Goal: Information Seeking & Learning: Learn about a topic

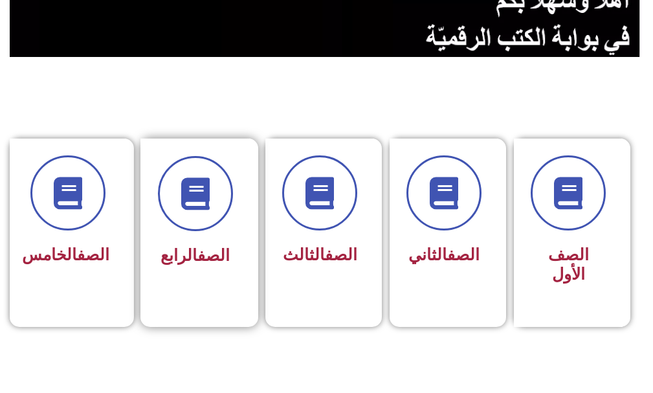
scroll to position [259, 0]
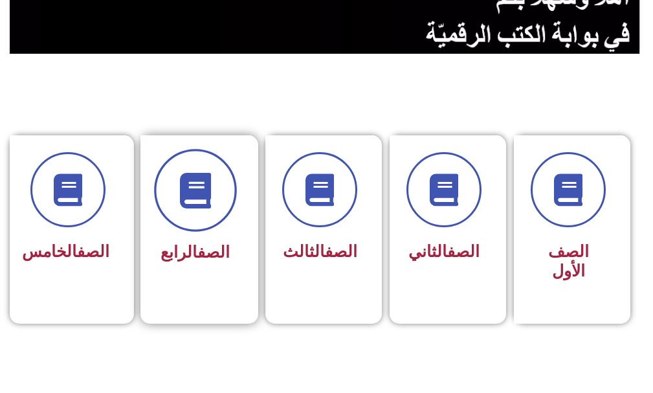
click at [186, 224] on span at bounding box center [195, 190] width 83 height 83
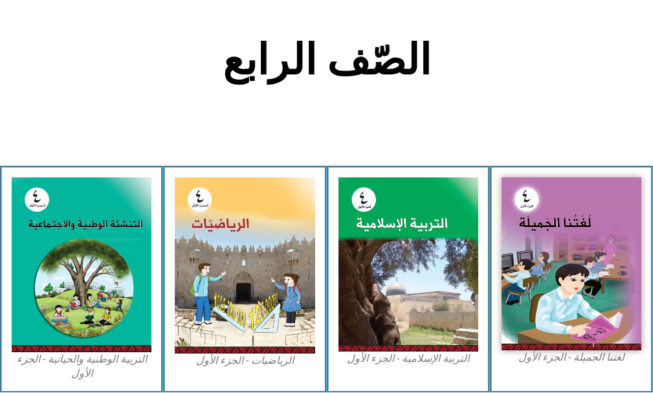
scroll to position [324, 0]
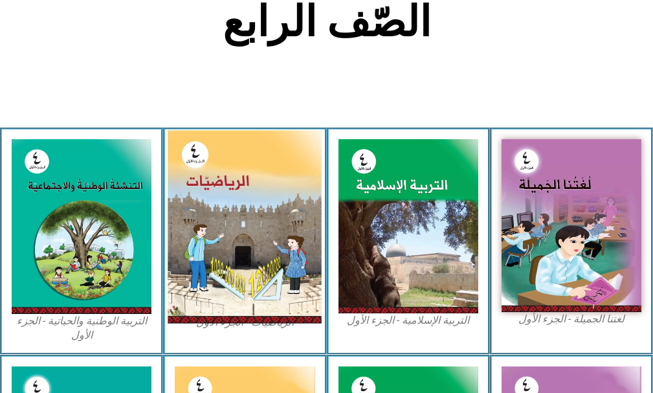
click at [221, 241] on img at bounding box center [245, 227] width 154 height 193
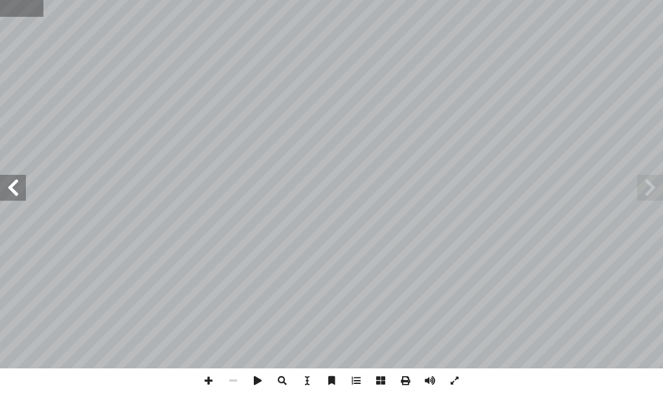
click at [21, 11] on input "text" at bounding box center [21, 8] width 43 height 17
type input "**"
click at [210, 381] on span at bounding box center [208, 380] width 25 height 25
click at [5, 188] on span at bounding box center [13, 188] width 26 height 26
